Goal: Obtain resource: Obtain resource

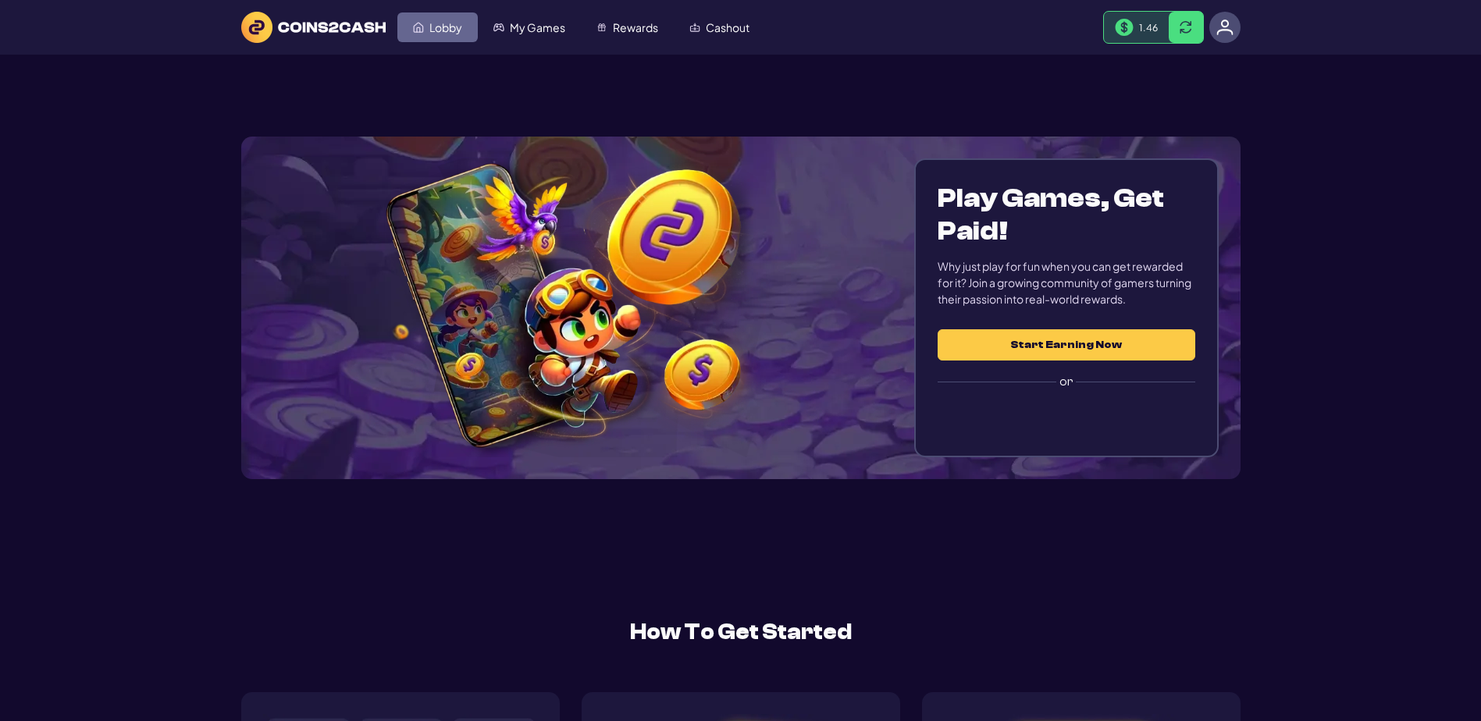
click at [462, 33] on span "Lobby" at bounding box center [445, 27] width 33 height 11
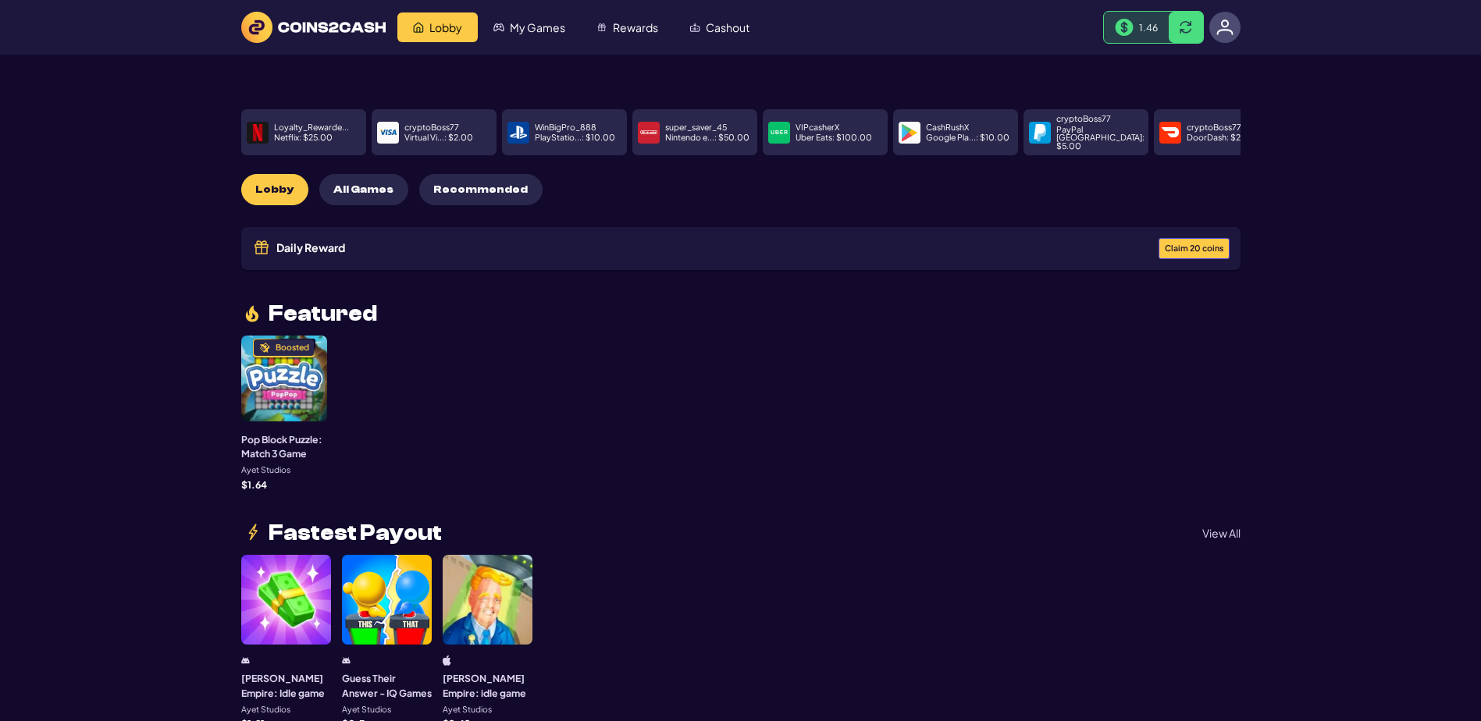
click at [1165, 253] on span "Claim 20 coins" at bounding box center [1194, 248] width 59 height 9
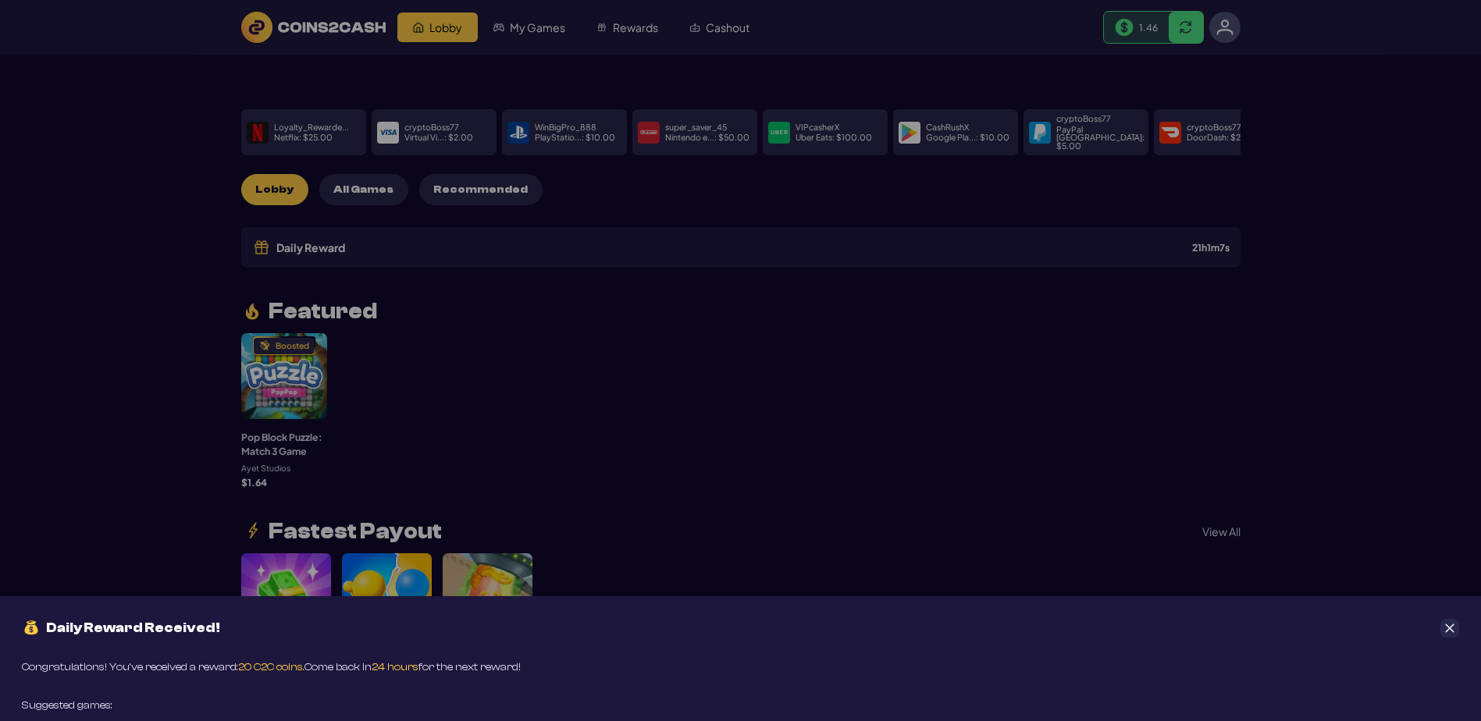
click at [1453, 619] on button "Close" at bounding box center [1449, 628] width 19 height 19
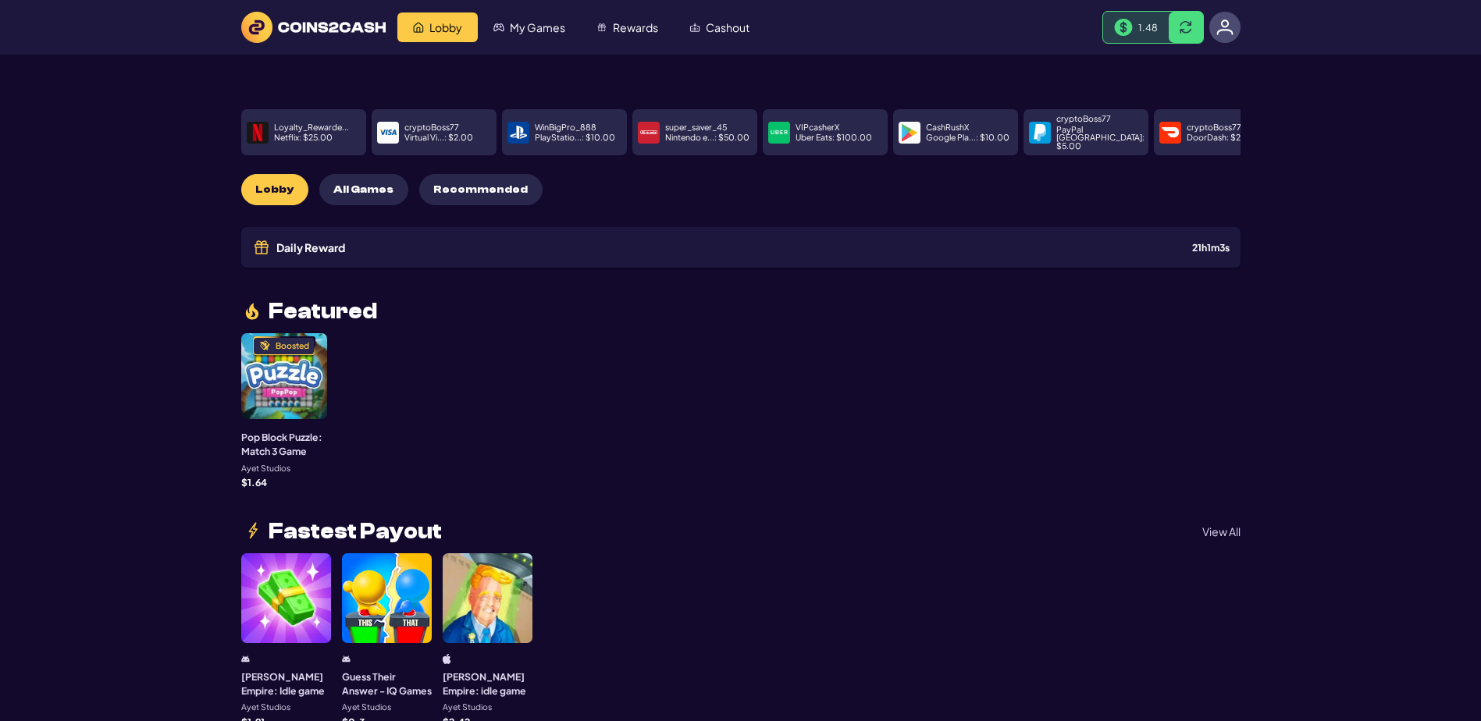
drag, startPoint x: 237, startPoint y: 2, endPoint x: 726, endPoint y: 515, distance: 708.3
click at [726, 488] on div "Featured Boosted Pop Block Puzzle: Match 3 Game Ayet Studios $ 1.64" at bounding box center [740, 394] width 999 height 187
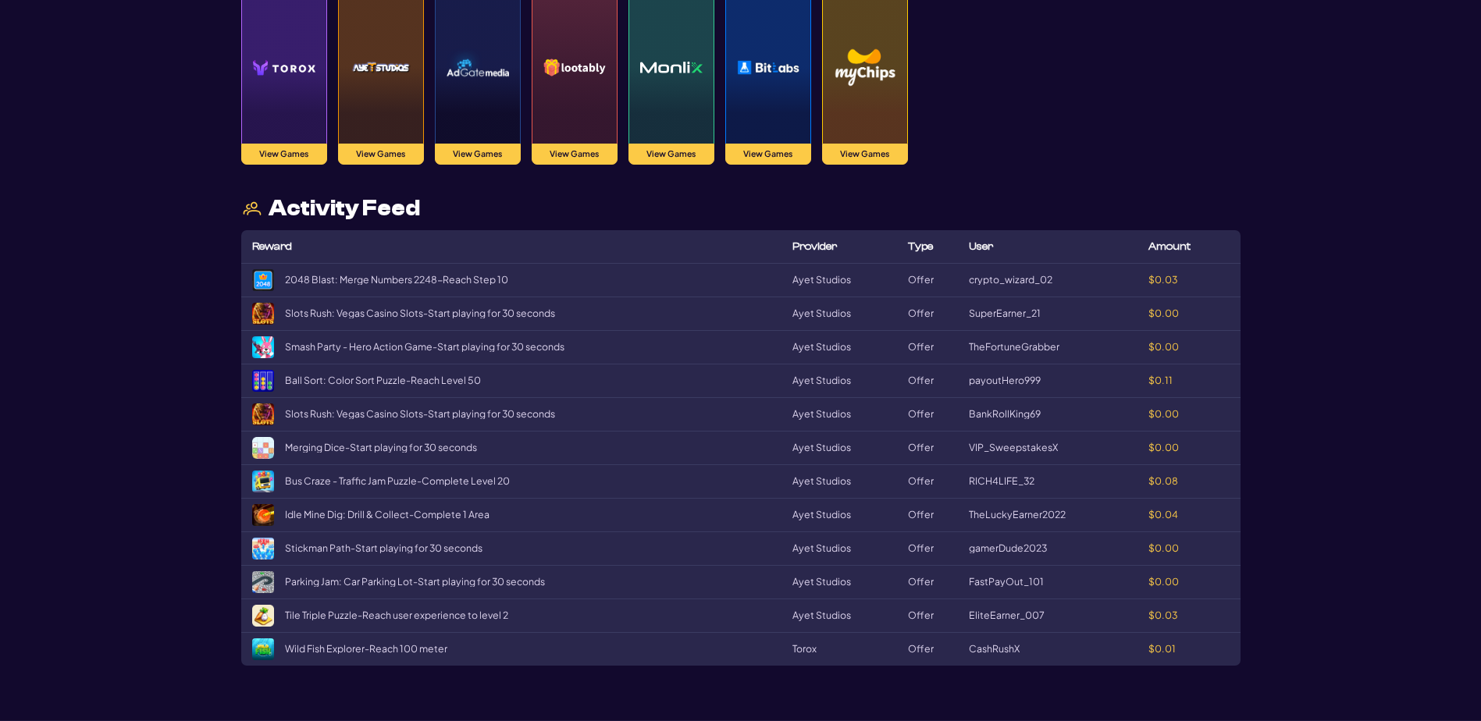
scroll to position [2108, 0]
